Goal: Information Seeking & Learning: Learn about a topic

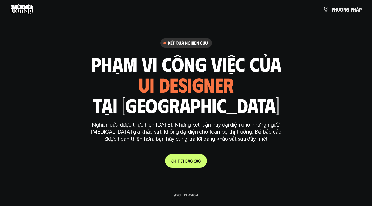
click at [181, 64] on h1 "phạm vi công việc của" at bounding box center [186, 64] width 191 height 22
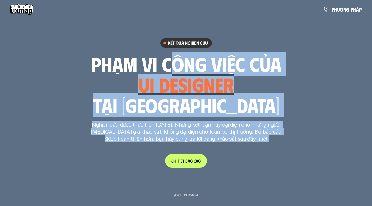
drag, startPoint x: 190, startPoint y: 111, endPoint x: 196, endPoint y: 162, distance: 51.3
click at [196, 162] on div "Kết quả nghiên cứu phạm vi công việc của ui designer ui/ux designer product des…" at bounding box center [186, 102] width 196 height 129
click at [204, 128] on p "Nghiên cứu được thực hiện [DATE]. Những kết luận này đại diện cho những người […" at bounding box center [186, 131] width 196 height 21
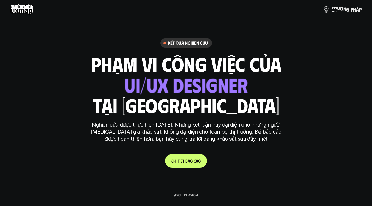
click at [350, 11] on span at bounding box center [349, 10] width 1 height 6
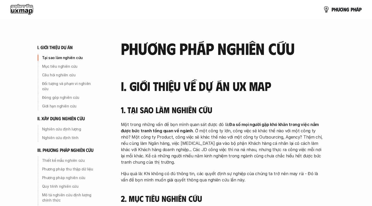
click at [25, 10] on use at bounding box center [21, 9] width 23 height 10
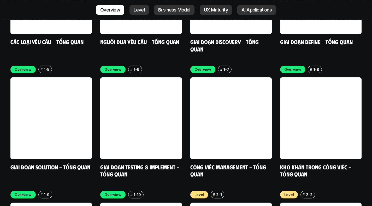
scroll to position [1607, 0]
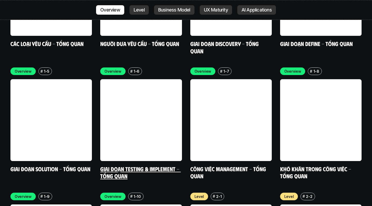
click at [142, 89] on link at bounding box center [140, 119] width 81 height 81
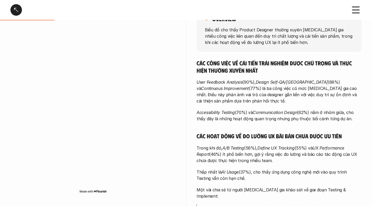
scroll to position [92, 0]
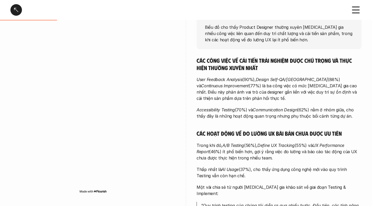
click at [12, 11] on div at bounding box center [15, 9] width 11 height 11
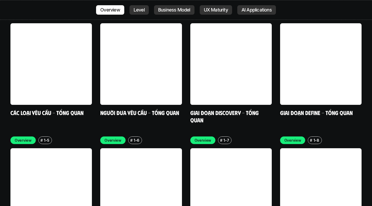
scroll to position [1542, 0]
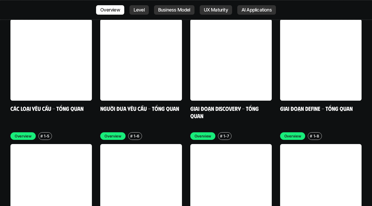
click at [185, 59] on div "Overview # 1-1 Các loại yêu cầu - Tổng quan Overview # 1-2 Người đưa yêu cầu - …" at bounding box center [185, 125] width 351 height 237
click at [184, 59] on div "Overview # 1-1 Các loại yêu cầu - Tổng quan Overview # 1-2 Người đưa yêu cầu - …" at bounding box center [185, 125] width 351 height 237
